Goal: Obtain resource: Download file/media

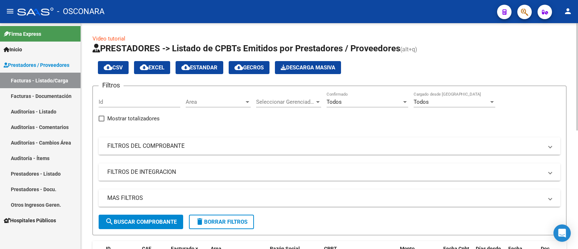
click at [191, 147] on mat-panel-title "FILTROS DEL COMPROBANTE" at bounding box center [324, 146] width 435 height 8
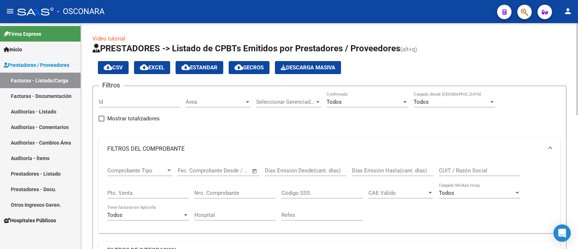
click at [229, 194] on input "Nro. Comprobante" at bounding box center [235, 193] width 82 height 6
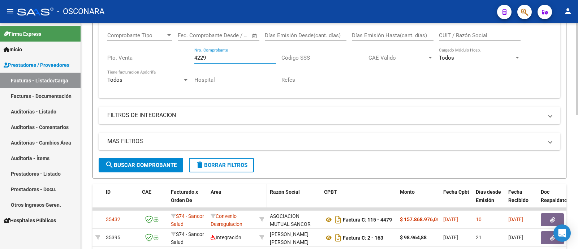
scroll to position [135, 0]
click at [148, 167] on span "search Buscar Comprobante" at bounding box center [140, 164] width 71 height 6
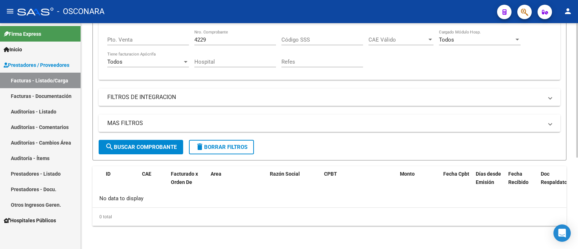
scroll to position [63, 0]
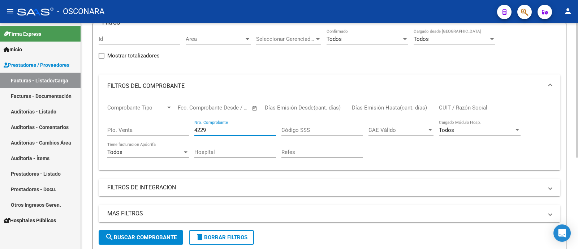
click at [220, 132] on input "4229" at bounding box center [235, 130] width 82 height 6
type input "4229"
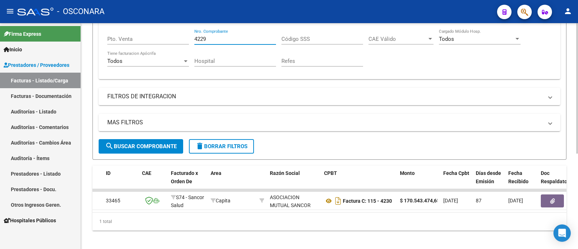
scroll to position [165, 0]
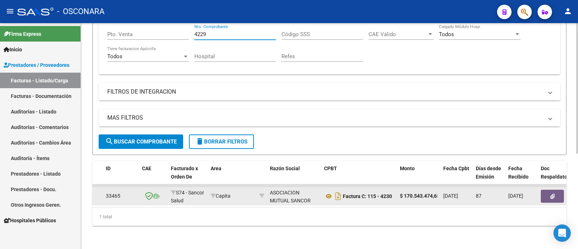
click at [545, 194] on button "button" at bounding box center [551, 196] width 23 height 13
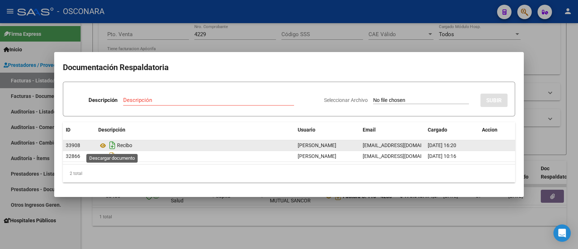
click at [114, 146] on icon "Descargar documento" at bounding box center [112, 145] width 9 height 12
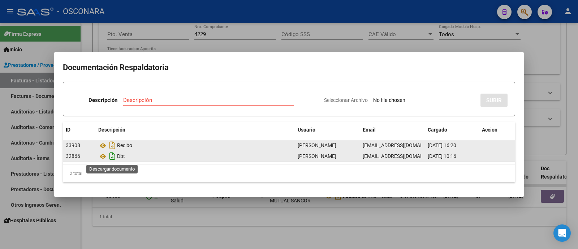
click at [110, 160] on icon "Descargar documento" at bounding box center [112, 156] width 9 height 12
click at [104, 147] on icon at bounding box center [102, 145] width 9 height 9
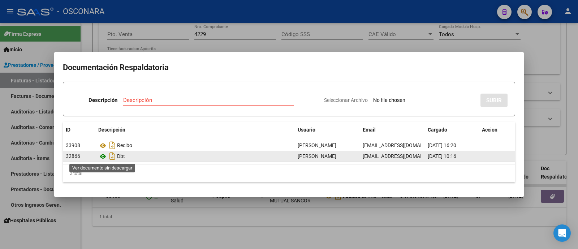
click at [101, 156] on icon at bounding box center [102, 156] width 9 height 9
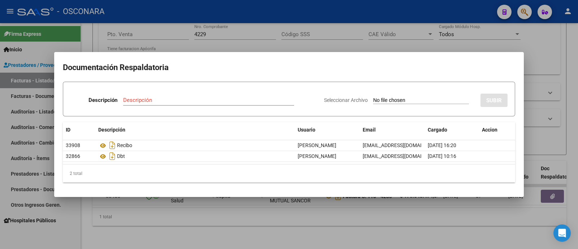
click at [109, 52] on mat-dialog-container "Documentación Respaldatoria Descripción Descripción Seleccionar Archivo SUBIR I…" at bounding box center [288, 124] width 469 height 145
click at [97, 39] on div at bounding box center [289, 124] width 578 height 249
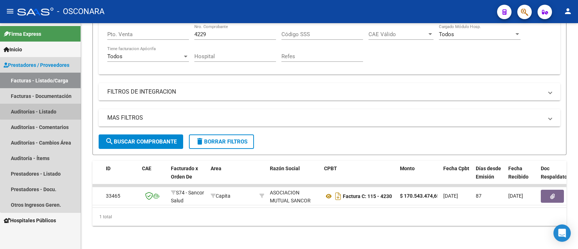
click at [43, 111] on link "Auditorías - Listado" at bounding box center [40, 112] width 80 height 16
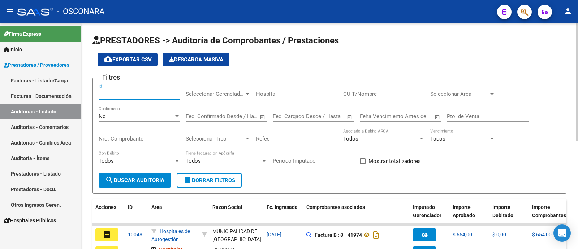
click at [146, 96] on input "Id" at bounding box center [140, 94] width 82 height 6
type input "9710"
click at [142, 114] on div "No" at bounding box center [136, 116] width 75 height 6
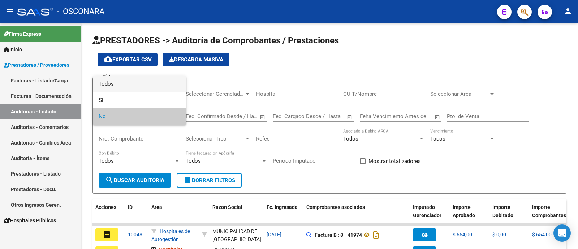
click at [128, 80] on span "Todos" at bounding box center [140, 84] width 82 height 16
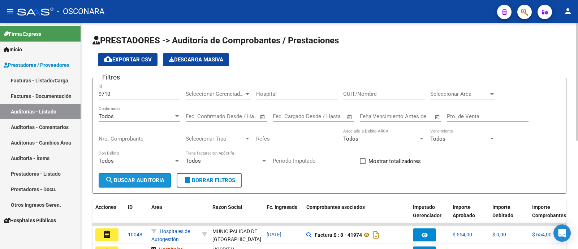
click at [136, 187] on button "search Buscar Auditoria" at bounding box center [135, 180] width 72 height 14
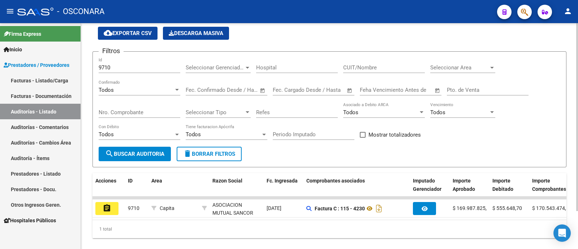
scroll to position [45, 0]
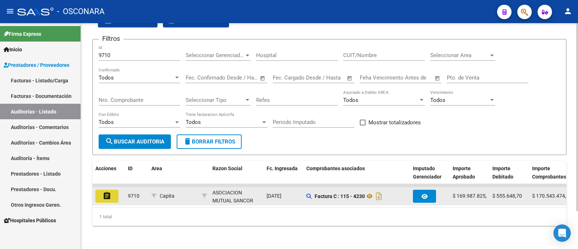
click at [101, 190] on button "assignment" at bounding box center [106, 196] width 23 height 13
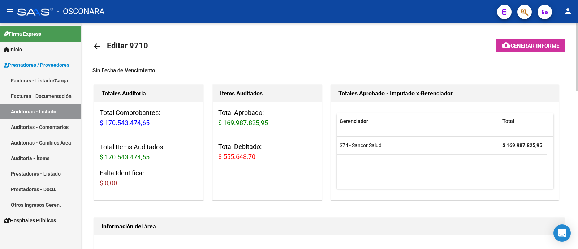
click at [521, 47] on span "Generar informe" at bounding box center [534, 46] width 49 height 6
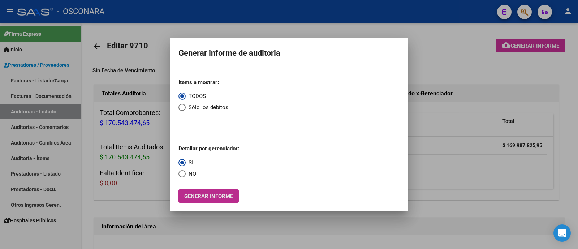
click at [209, 201] on button "Generar informe" at bounding box center [208, 195] width 60 height 13
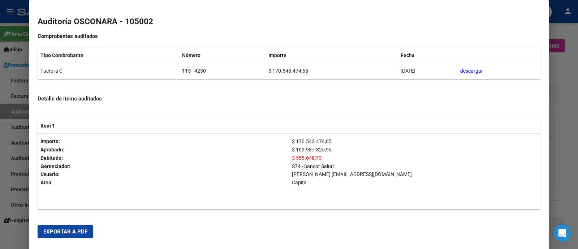
scroll to position [135, 0]
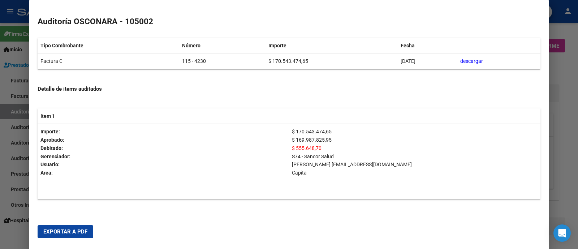
click at [60, 231] on span "Exportar a PDF" at bounding box center [65, 231] width 44 height 6
